Goal: Task Accomplishment & Management: Use online tool/utility

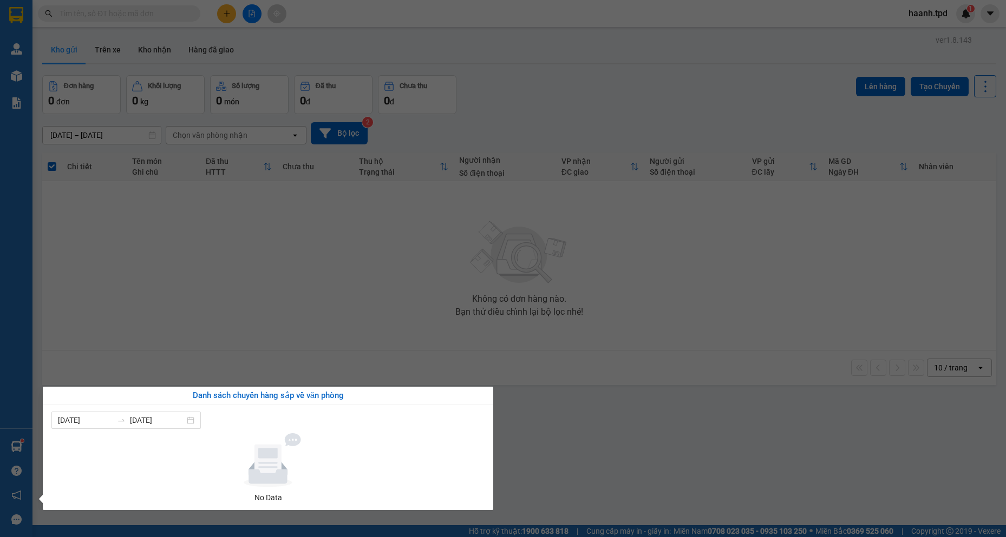
click at [480, 401] on div "Danh sách chuyến hàng sắp về văn phòng" at bounding box center [267, 396] width 433 height 13
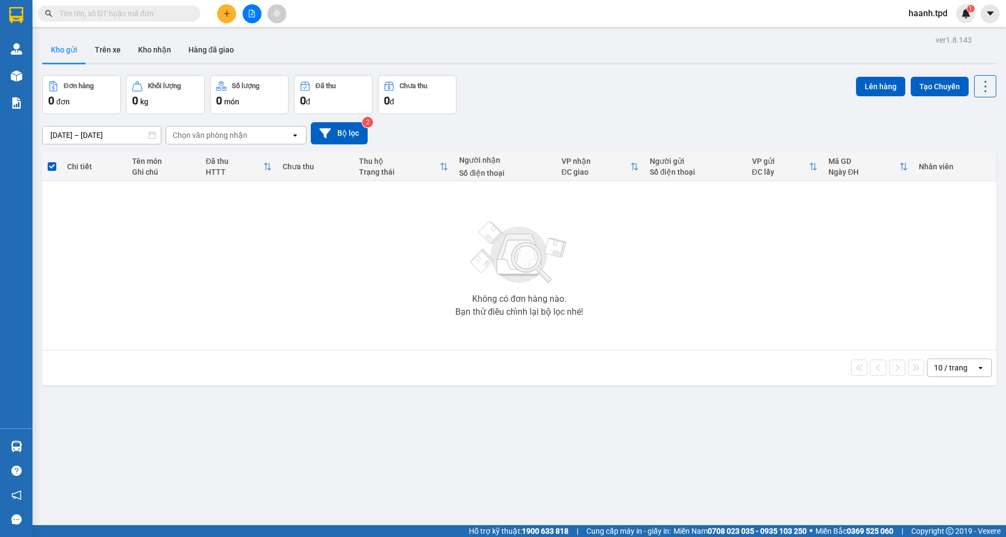
click at [286, 237] on section "Kết quả tìm kiếm ( 0 ) Bộ lọc No Data haanh.tpd 1 Quản Lý Quản lý khách hàng mớ…" at bounding box center [503, 268] width 1006 height 537
click at [130, 4] on div "Kết quả tìm kiếm ( 0 ) Bộ lọc No Data" at bounding box center [105, 13] width 211 height 19
click at [127, 14] on input "text" at bounding box center [124, 14] width 128 height 12
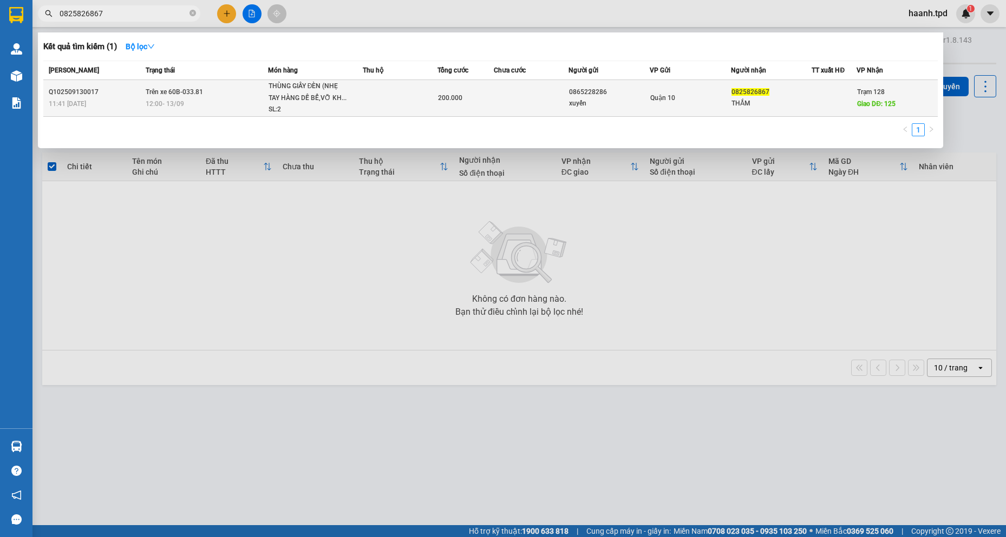
type input "0825826867"
click at [883, 104] on span "Giao DĐ: 125" at bounding box center [876, 104] width 38 height 8
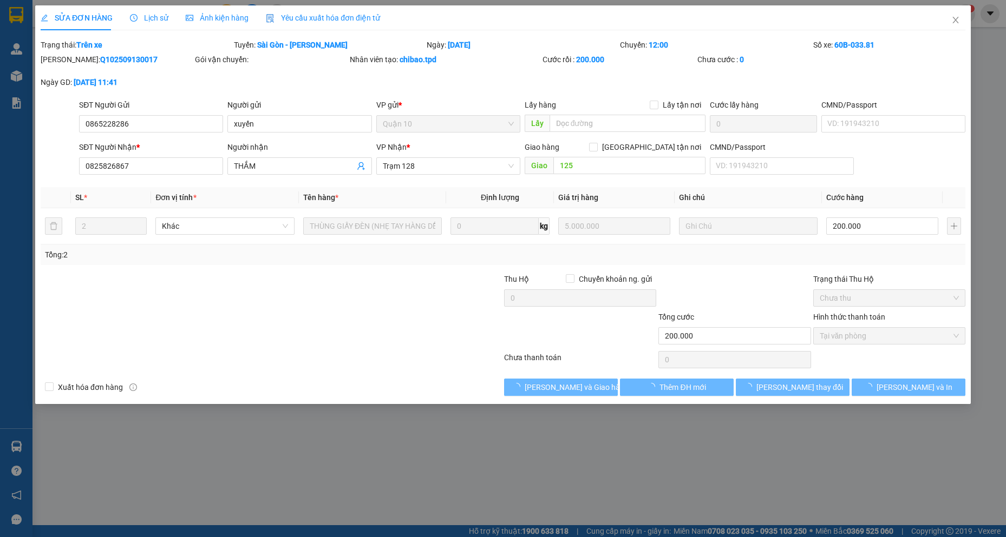
type input "0865228286"
type input "xuyến"
type input "0825826867"
type input "THẮM"
type input "125"
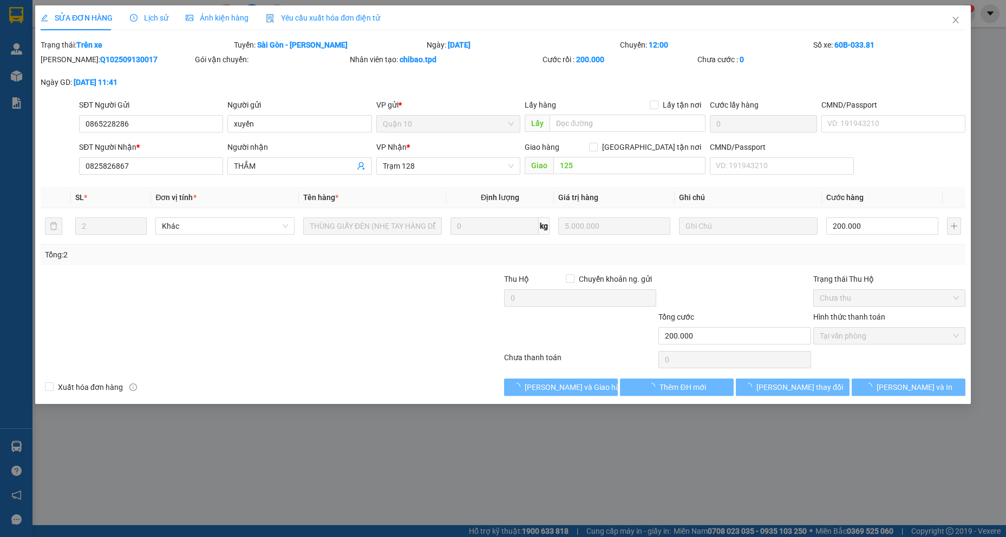
type input "200.000"
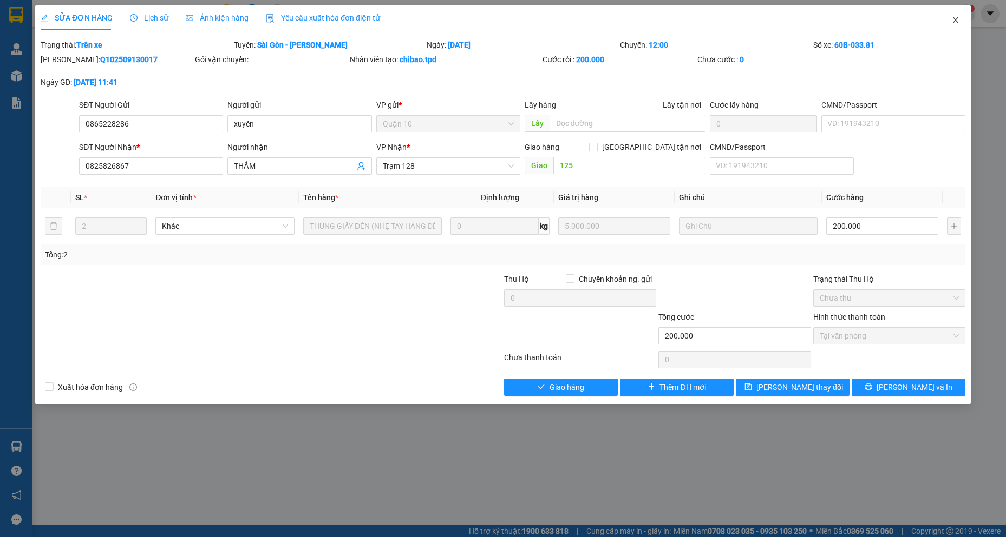
click at [954, 21] on icon "close" at bounding box center [955, 20] width 9 height 9
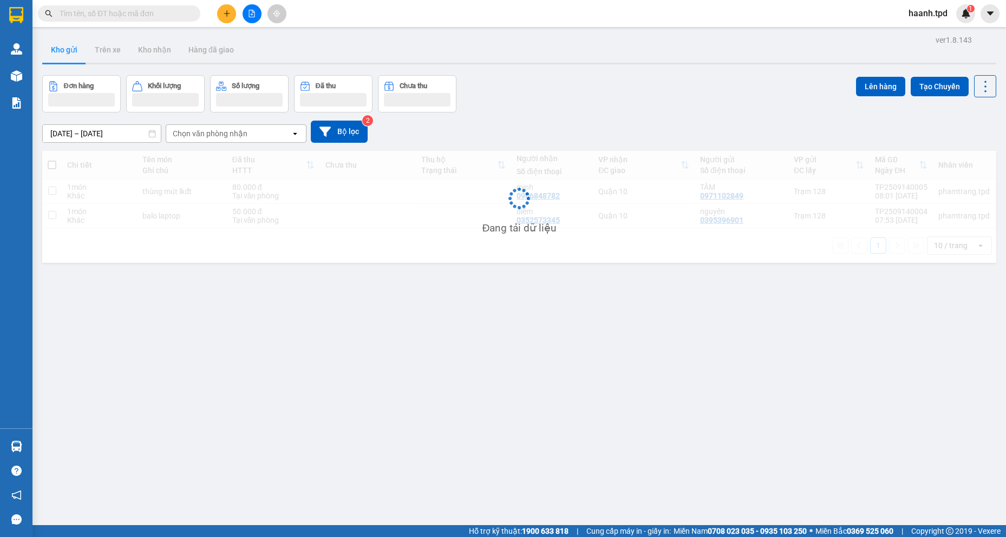
click at [128, 18] on input "text" at bounding box center [124, 14] width 128 height 12
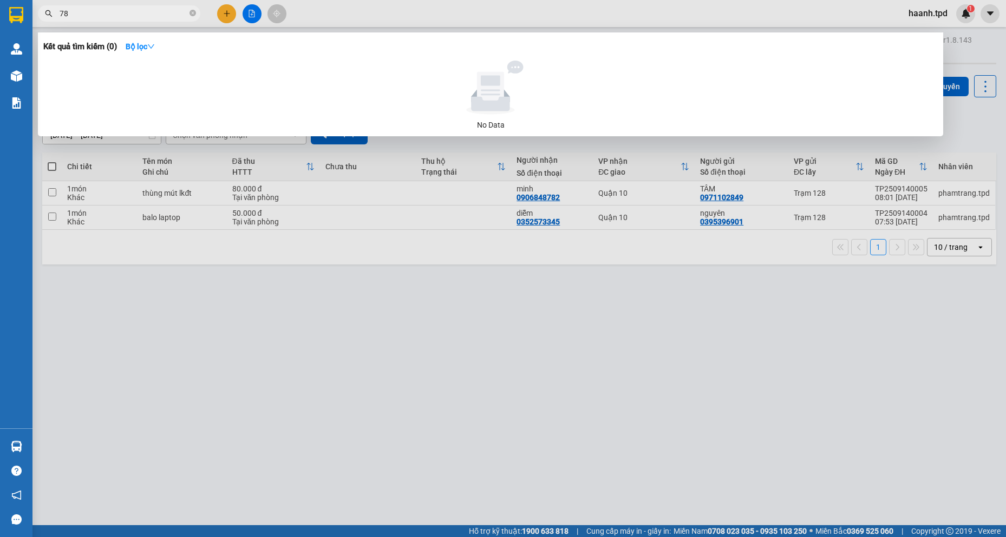
type input "786"
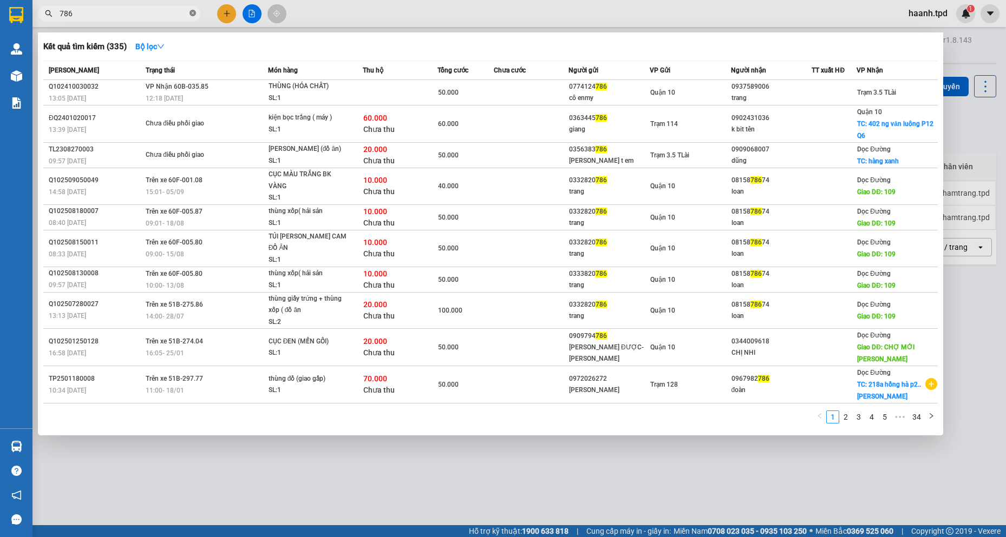
click at [191, 14] on icon "close-circle" at bounding box center [192, 13] width 6 height 6
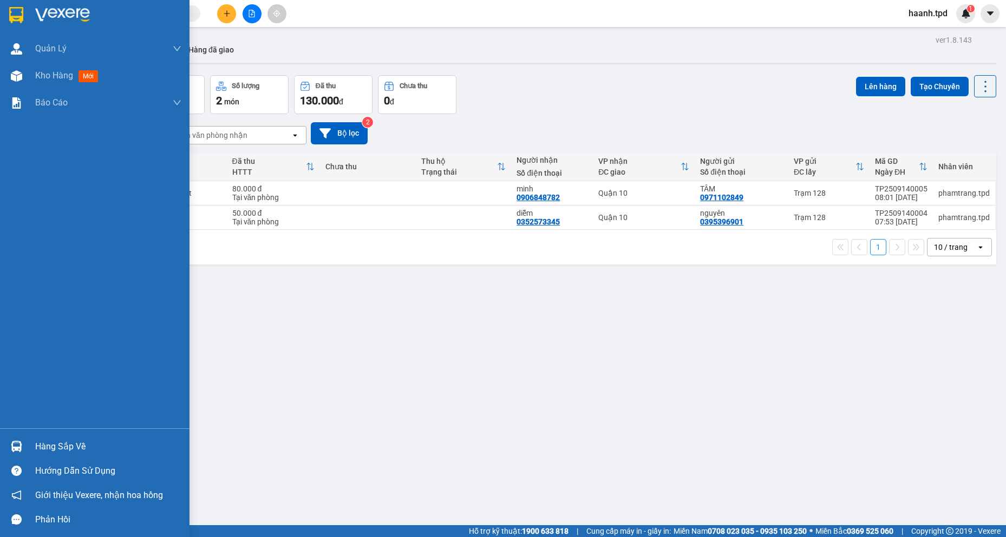
click at [36, 448] on div "Hàng sắp về" at bounding box center [108, 447] width 146 height 16
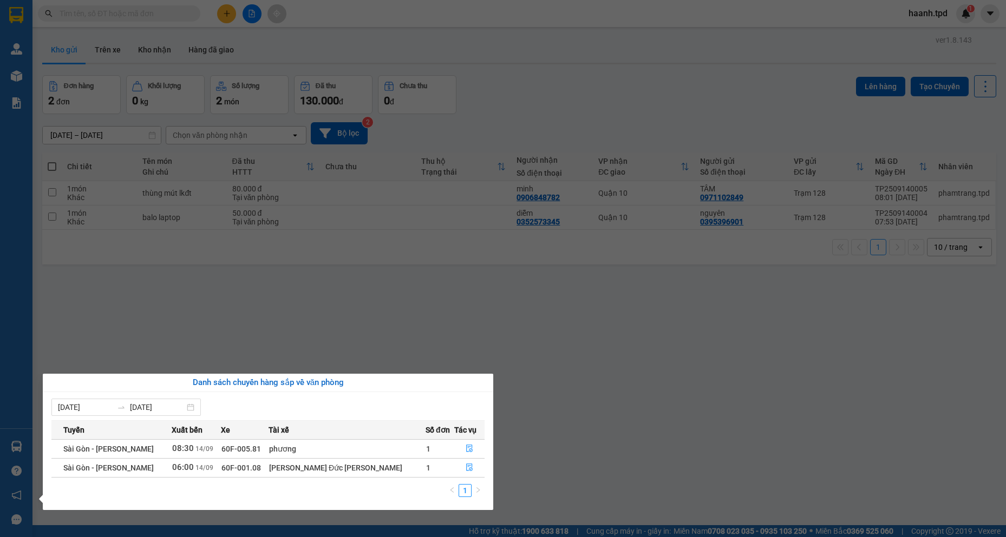
click at [308, 281] on section "Kết quả [PERSON_NAME] ( 335 ) Bộ lọc Mã ĐH Trạng thái Món hàng Thu hộ [PERSON_N…" at bounding box center [503, 268] width 1006 height 537
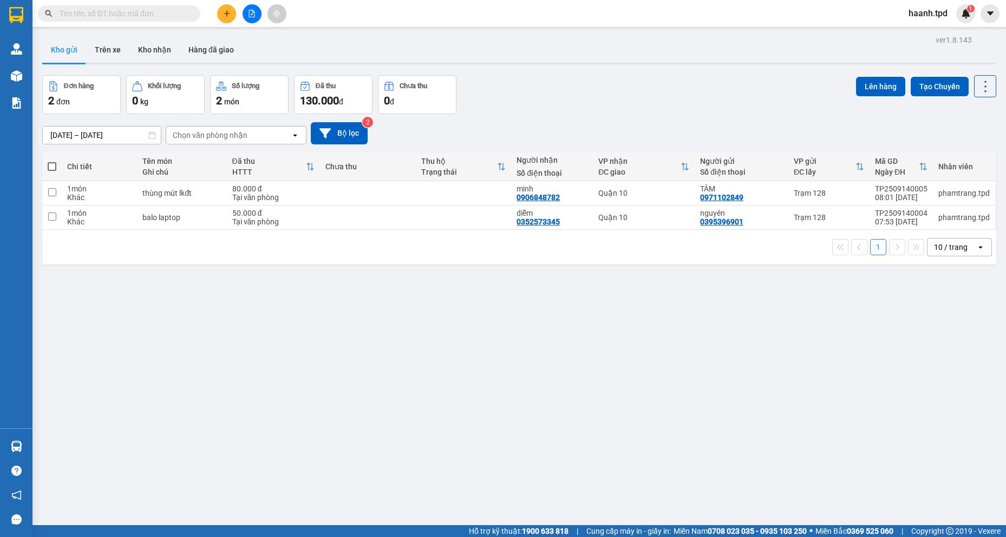
click at [128, 9] on input "text" at bounding box center [124, 14] width 128 height 12
click at [252, 17] on button at bounding box center [251, 13] width 19 height 19
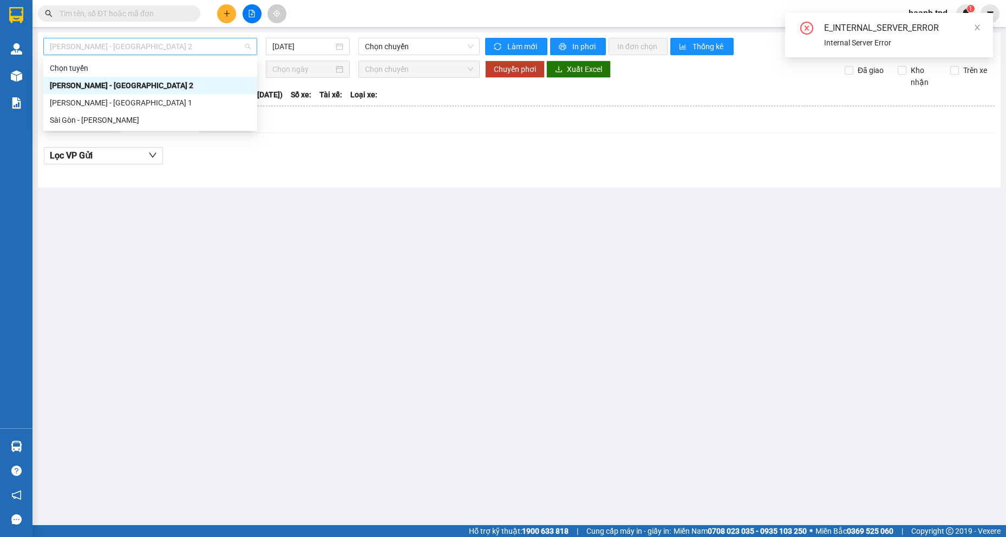
click at [146, 44] on span "[PERSON_NAME] - [GEOGRAPHIC_DATA] 2" at bounding box center [150, 46] width 201 height 16
click at [91, 124] on div "Sài Gòn - [PERSON_NAME]" at bounding box center [150, 120] width 201 height 12
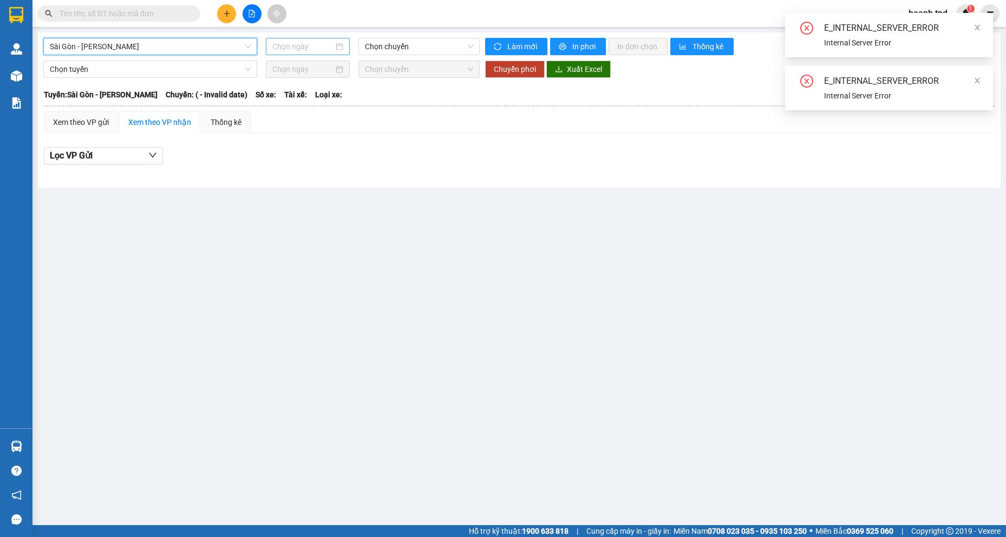
click at [295, 41] on input at bounding box center [302, 47] width 61 height 12
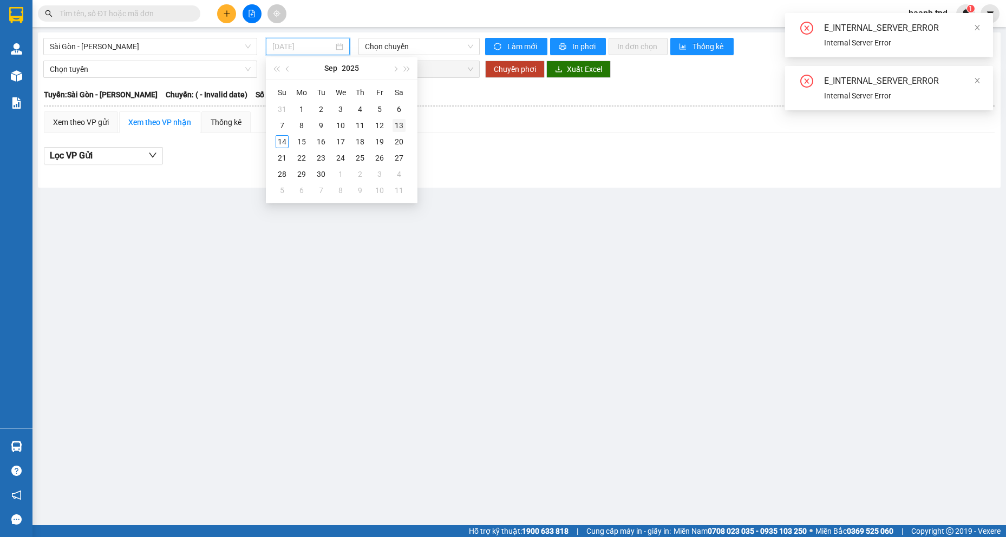
type input "[DATE]"
click at [399, 123] on div "13" at bounding box center [398, 125] width 13 height 13
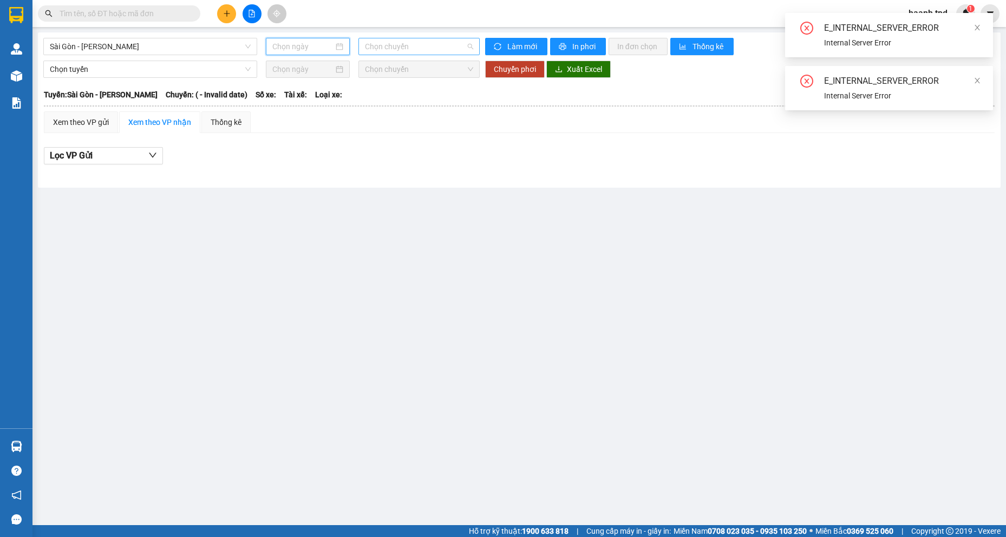
click at [423, 45] on span "Chọn chuyến" at bounding box center [419, 46] width 108 height 16
click at [295, 44] on input at bounding box center [302, 47] width 61 height 12
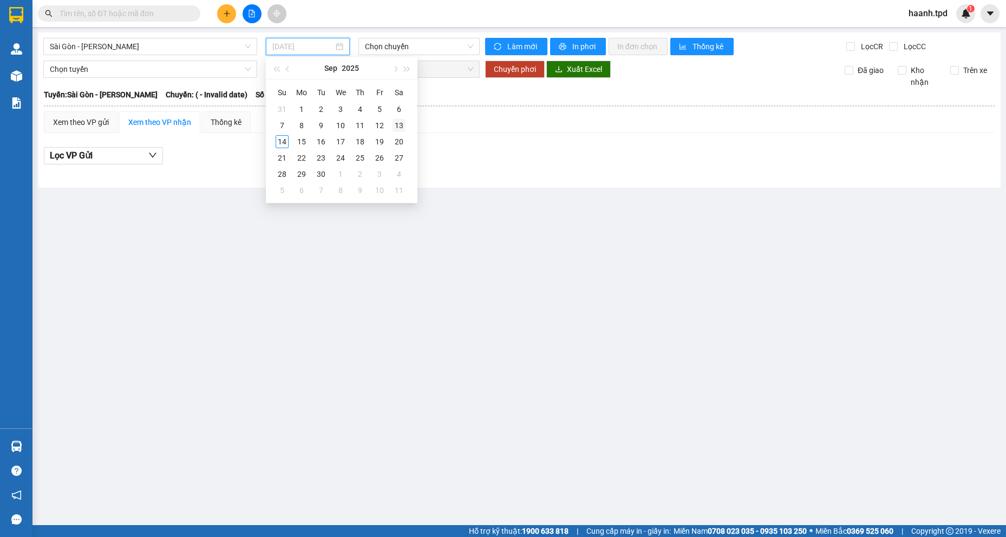
type input "[DATE]"
click at [398, 127] on div "13" at bounding box center [398, 125] width 13 height 13
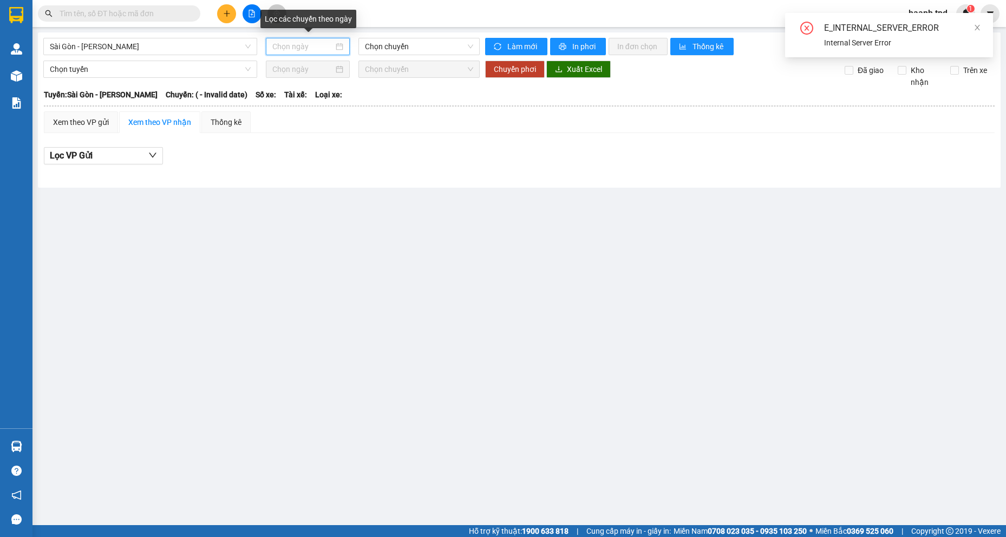
click at [310, 50] on input at bounding box center [302, 47] width 61 height 12
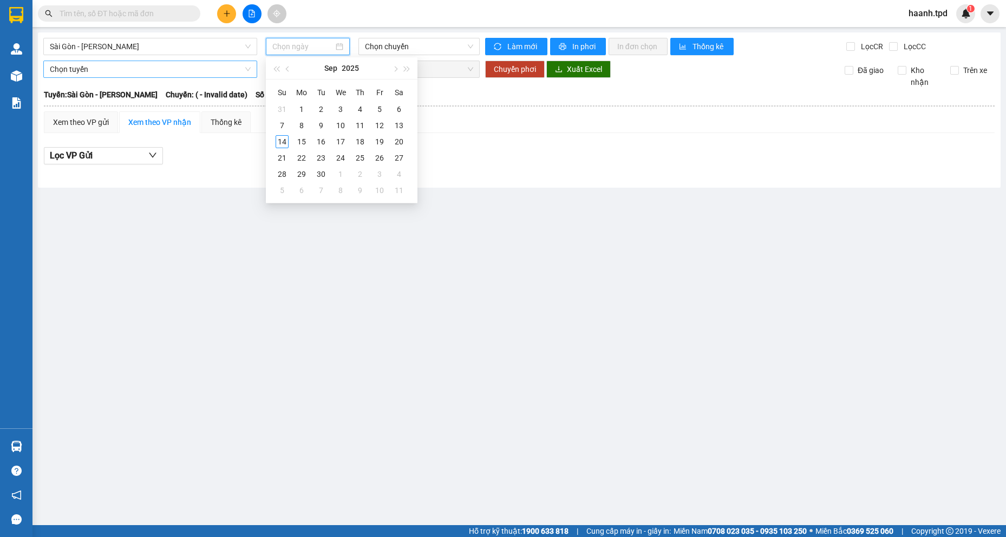
click at [119, 67] on span "Chọn tuyến" at bounding box center [150, 69] width 201 height 16
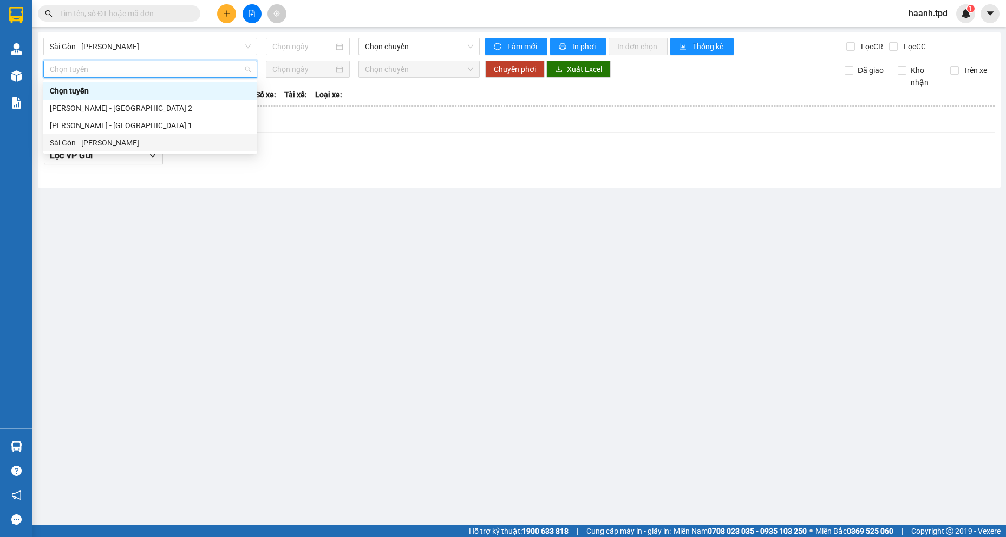
click at [103, 141] on div "Sài Gòn - [PERSON_NAME]" at bounding box center [150, 143] width 201 height 12
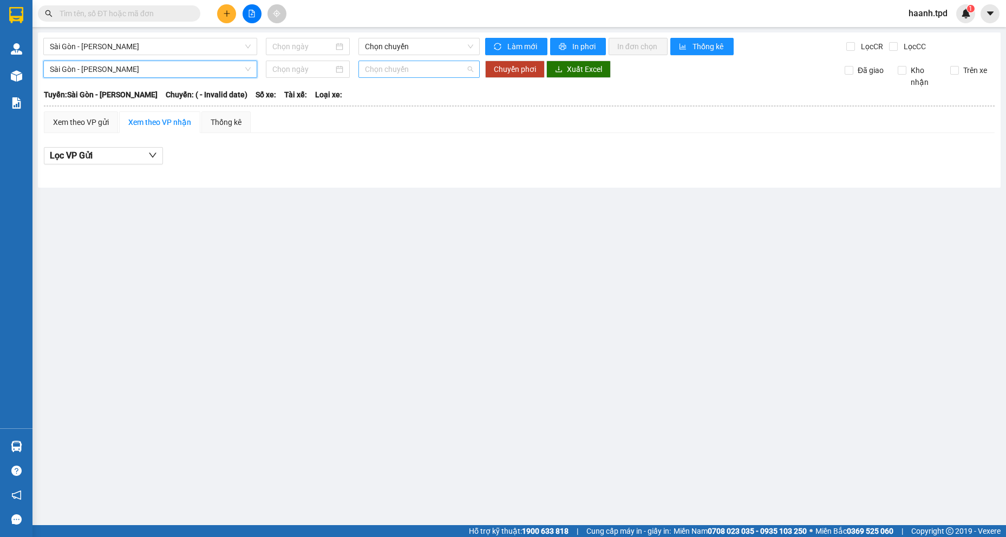
click at [386, 67] on span "Chọn chuyến" at bounding box center [419, 69] width 108 height 16
click at [155, 40] on span "Sài Gòn - [PERSON_NAME]" at bounding box center [150, 46] width 201 height 16
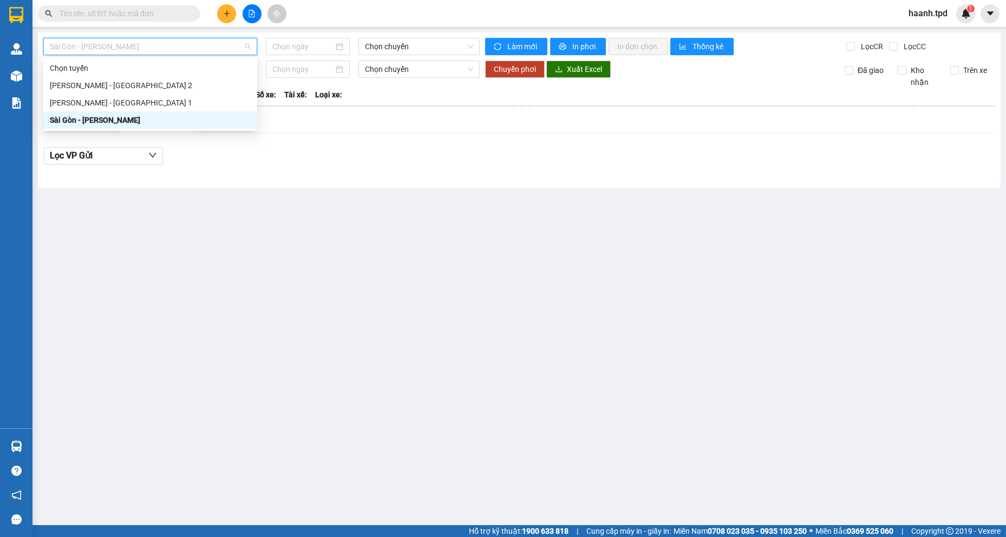
click at [99, 116] on div "Sài Gòn - [PERSON_NAME]" at bounding box center [150, 120] width 201 height 12
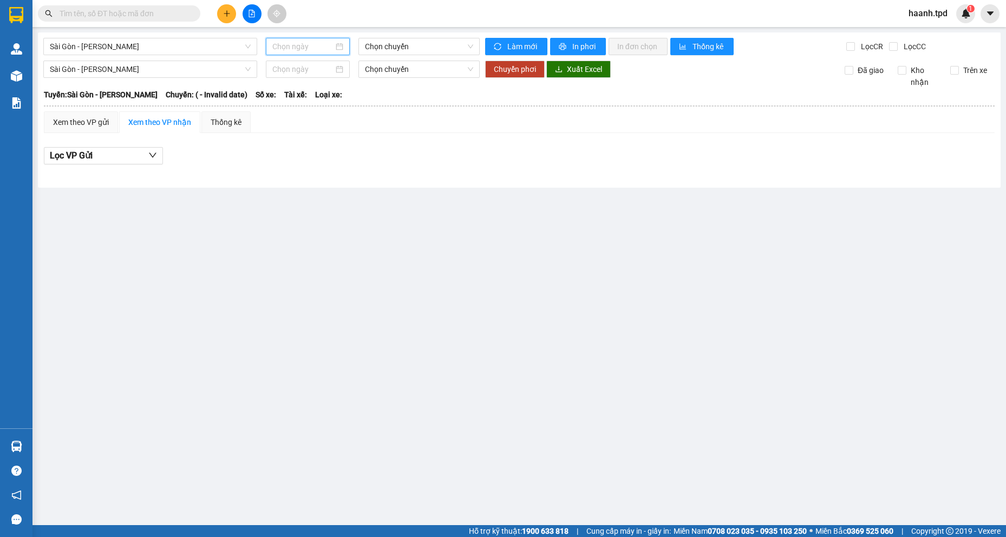
click at [310, 45] on input at bounding box center [302, 47] width 61 height 12
type input "[DATE]"
click at [396, 123] on div "13" at bounding box center [398, 125] width 13 height 13
type input "[DATE]"
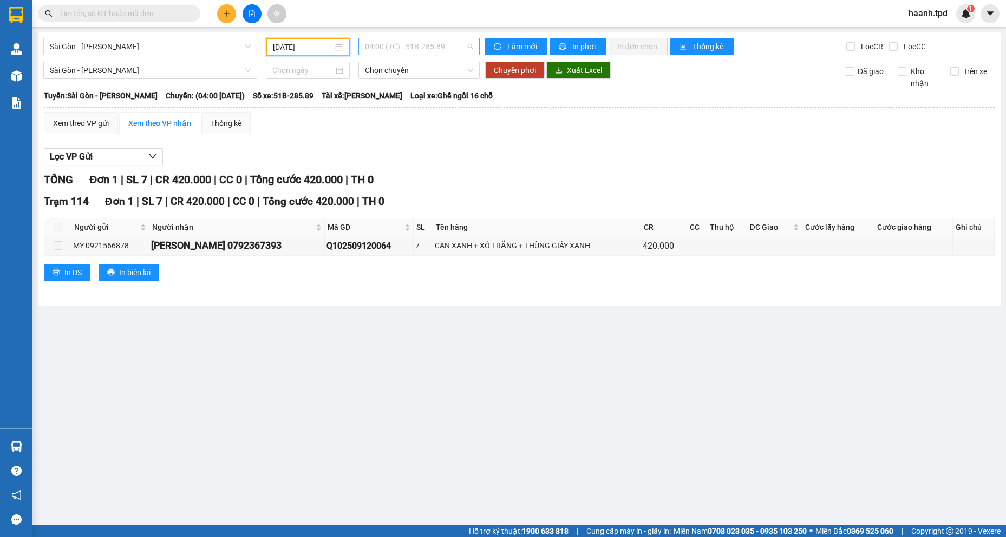
click at [407, 43] on span "04:00 (TC) - 51B-285.89" at bounding box center [419, 46] width 108 height 16
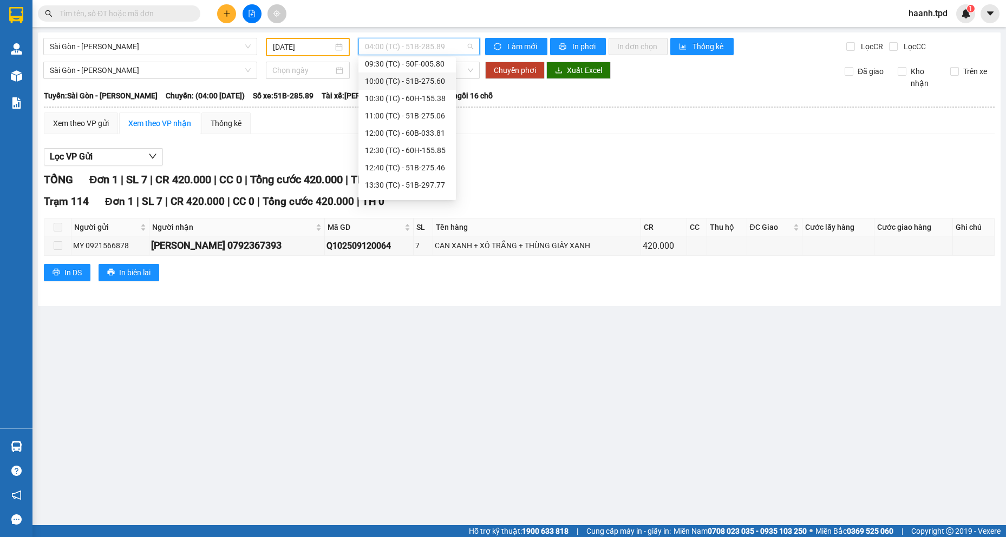
scroll to position [162, 0]
click at [427, 78] on div "12:00 (TC) - 60B-033.81" at bounding box center [407, 79] width 84 height 12
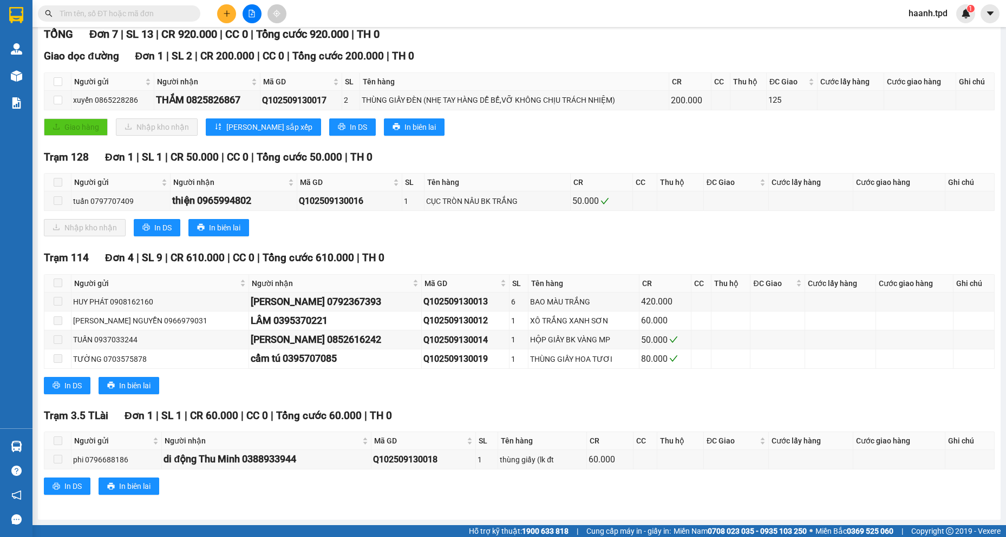
scroll to position [91, 0]
